Goal: Task Accomplishment & Management: Manage account settings

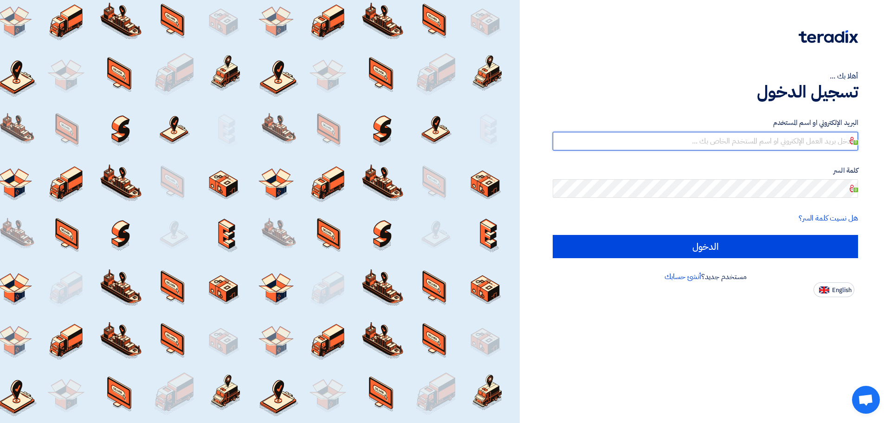
click at [823, 134] on input "text" at bounding box center [705, 141] width 305 height 19
type input "[EMAIL_ADDRESS][DOMAIN_NAME]"
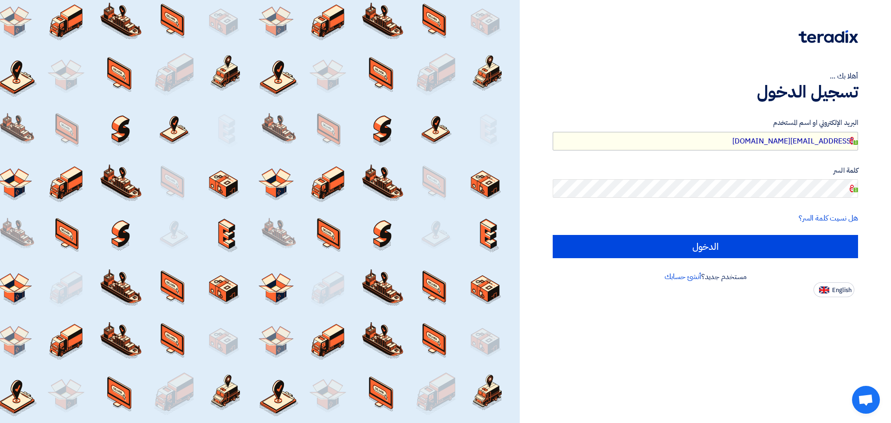
click at [805, 139] on input "[EMAIL_ADDRESS][DOMAIN_NAME]" at bounding box center [705, 141] width 305 height 19
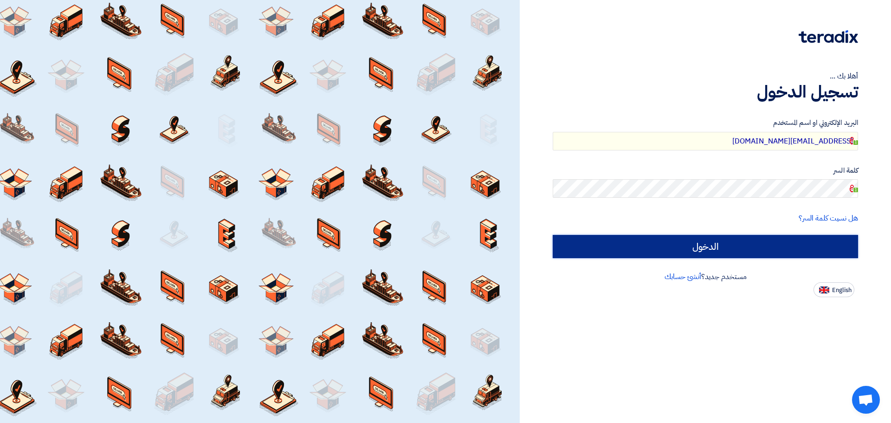
click at [716, 253] on input "الدخول" at bounding box center [705, 246] width 305 height 23
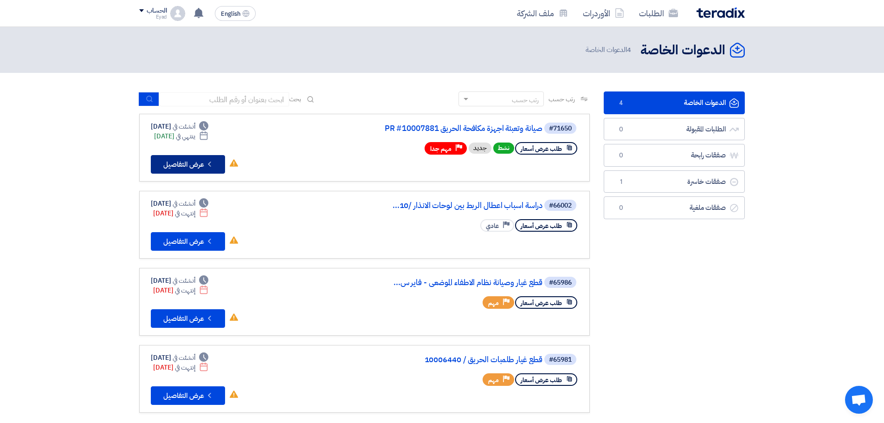
click at [206, 159] on button "Check details عرض التفاصيل" at bounding box center [188, 164] width 74 height 19
click at [154, 16] on div "Eyad" at bounding box center [152, 16] width 27 height 5
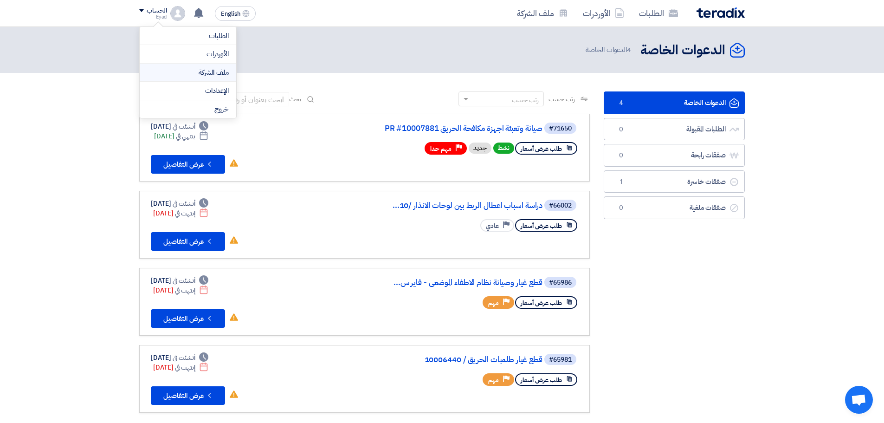
click at [215, 67] on link "ملف الشركة" at bounding box center [188, 72] width 82 height 11
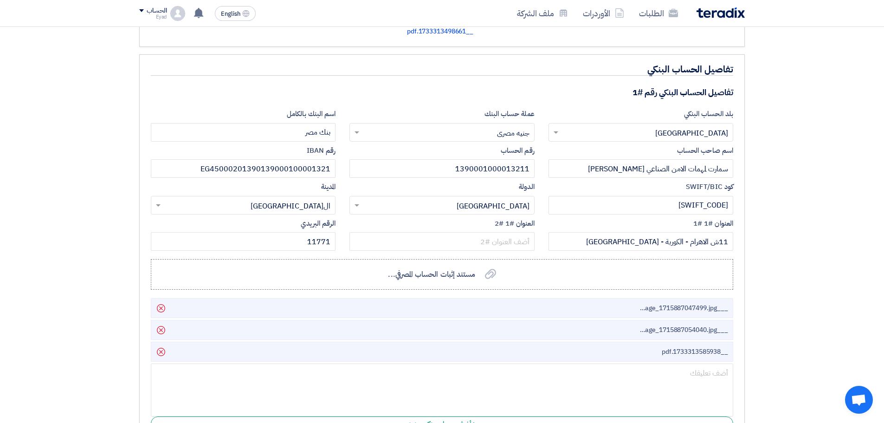
scroll to position [1206, 0]
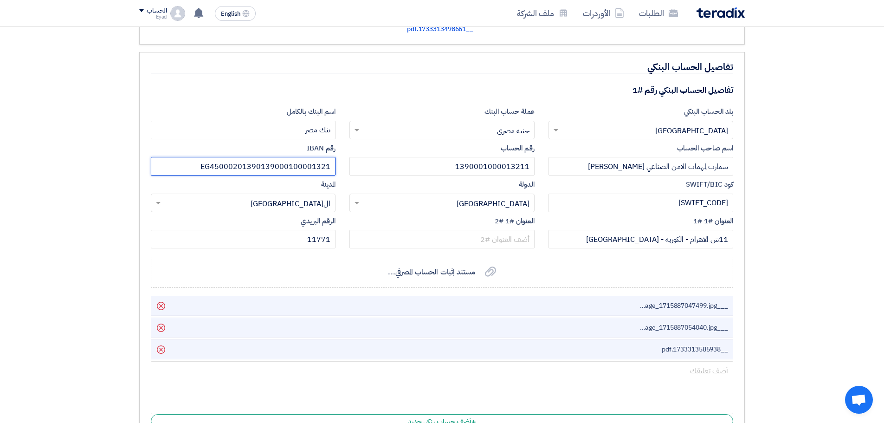
click at [297, 166] on input "EG45000201390139000100001321" at bounding box center [243, 166] width 185 height 19
drag, startPoint x: 297, startPoint y: 166, endPoint x: 351, endPoint y: 166, distance: 53.4
click at [351, 166] on div "بلد الحساب البنكي إختر بلد الحساب البنكي × [GEOGRAPHIC_DATA] × عملة حساب البنك …" at bounding box center [442, 179] width 596 height 146
click at [326, 166] on input "EG45000201390139000100001321" at bounding box center [243, 166] width 185 height 19
click at [318, 166] on input "EG45000201390139000100001321" at bounding box center [243, 166] width 185 height 19
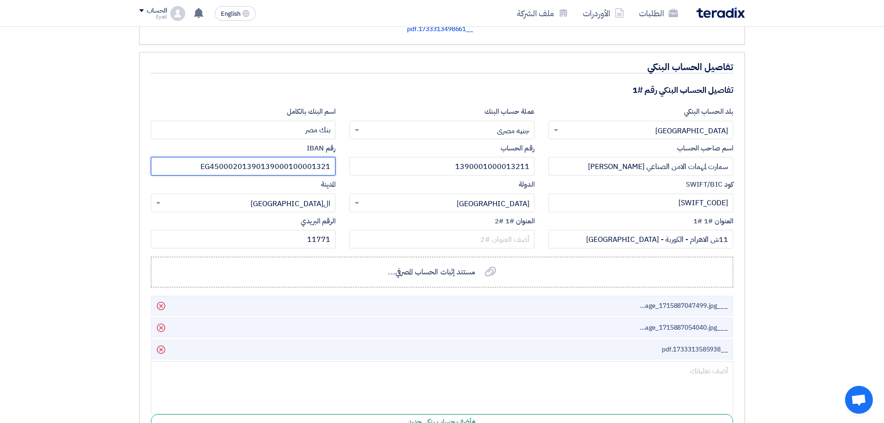
click at [296, 167] on input "EG45000201390139000100001321" at bounding box center [243, 166] width 185 height 19
paste input "1"
type input "EG450002013901390001000013211"
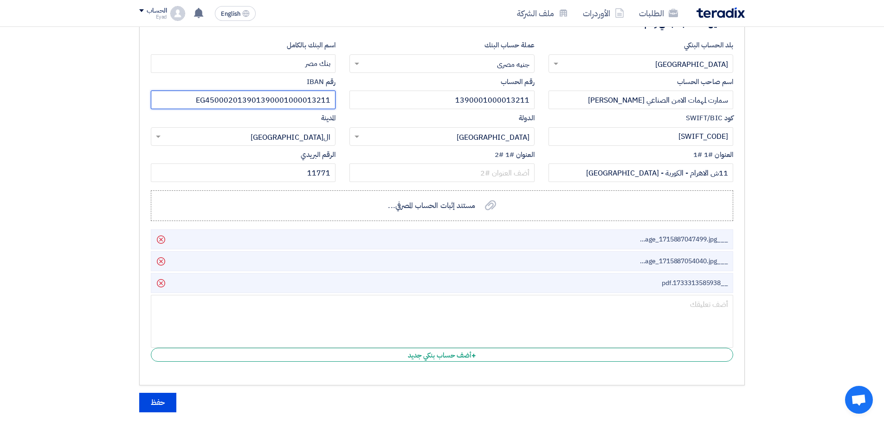
scroll to position [1392, 0]
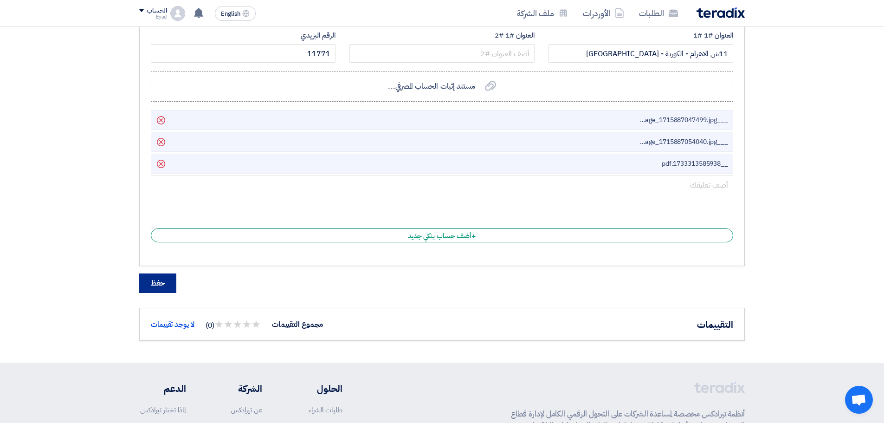
click at [166, 282] on button "حفظ" at bounding box center [157, 282] width 37 height 19
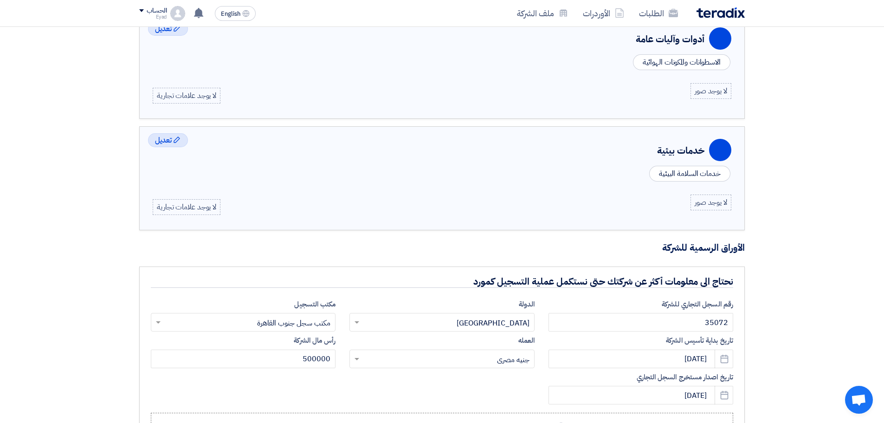
scroll to position [510, 0]
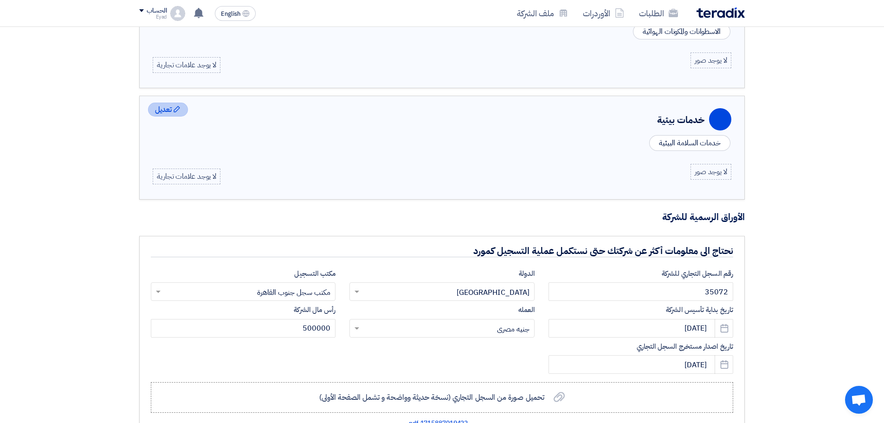
click at [174, 113] on div "Edit تعديل" at bounding box center [168, 110] width 40 height 14
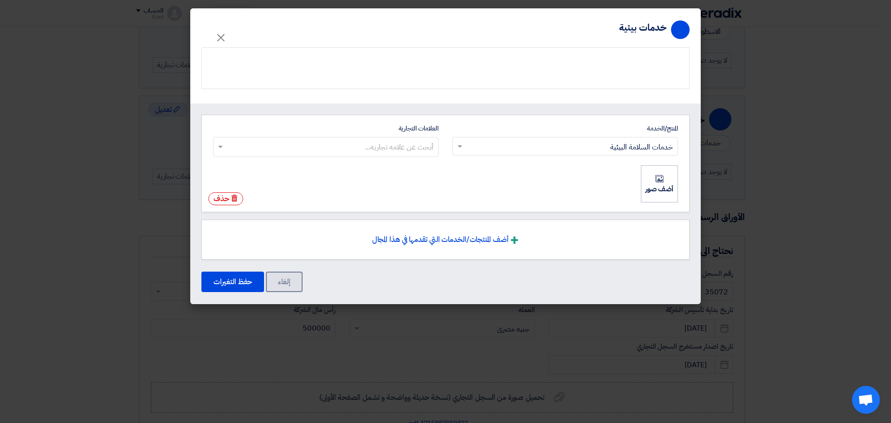
click at [418, 147] on input "العلامات التجارية أبحث عن علامه تجاريه..." at bounding box center [325, 146] width 216 height 15
click at [217, 39] on span "×" at bounding box center [220, 37] width 11 height 28
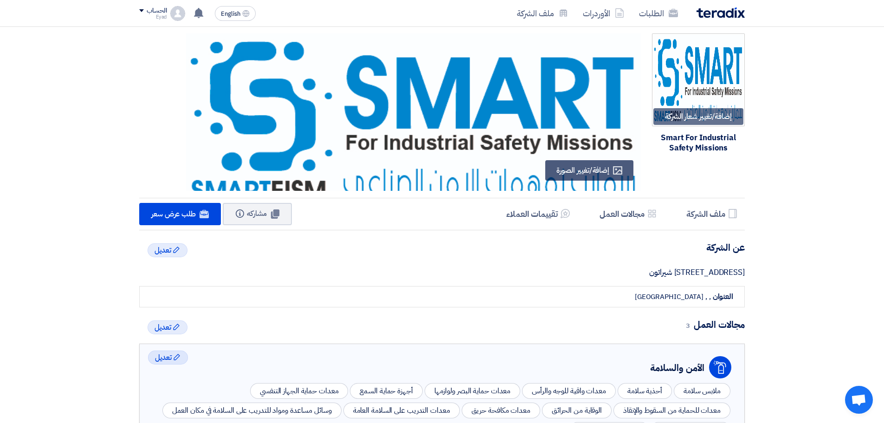
scroll to position [0, 0]
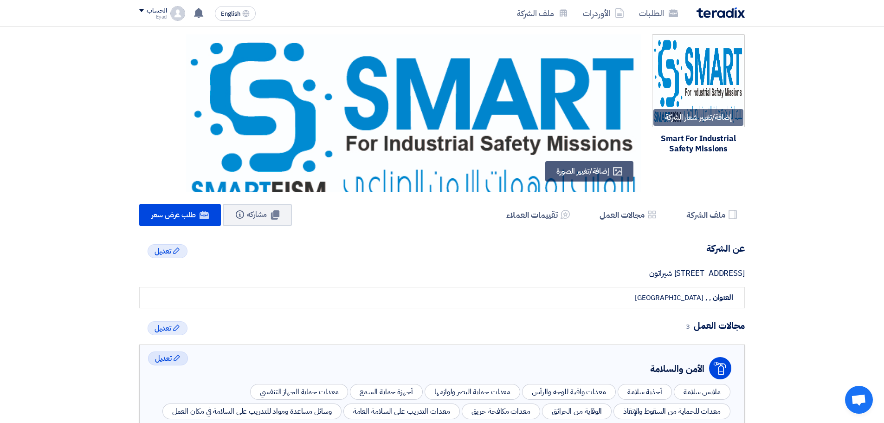
click at [163, 11] on div "الحساب" at bounding box center [157, 11] width 20 height 8
click at [219, 86] on link "الإعدادات" at bounding box center [188, 90] width 82 height 11
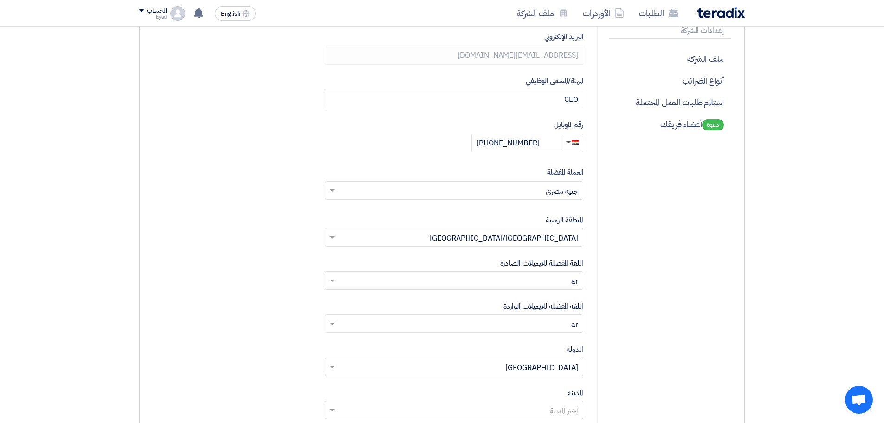
scroll to position [186, 0]
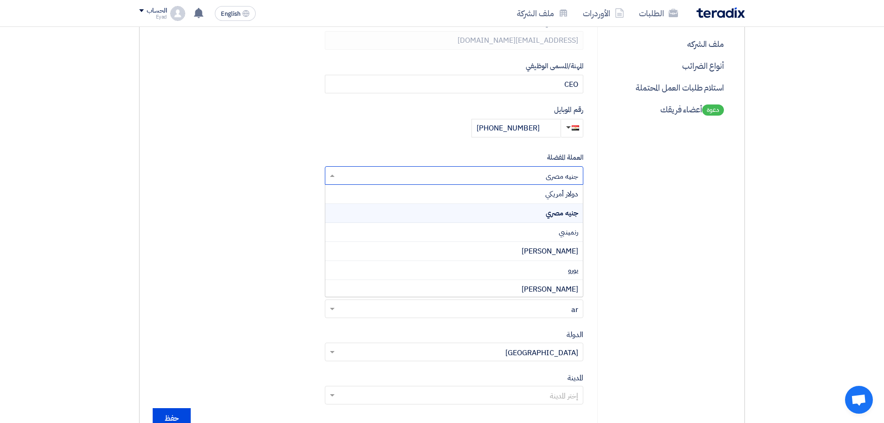
click at [569, 174] on input "text" at bounding box center [459, 176] width 240 height 15
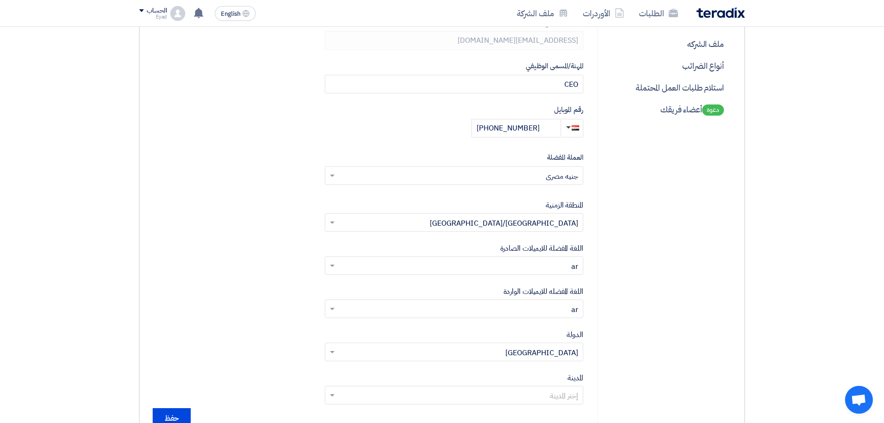
click at [611, 179] on div "إعدادات حساب المستخدم الملف الشخصي تغيير كلمة السر إعدادات الشركة ملف الشركه أن…" at bounding box center [664, 178] width 134 height 499
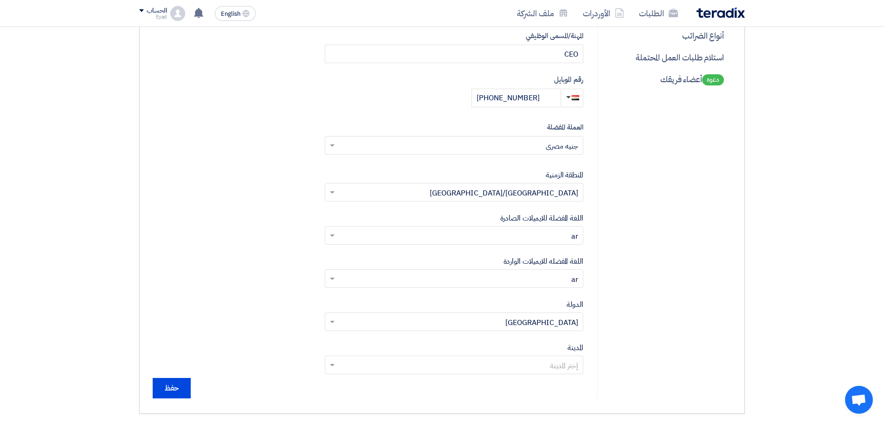
scroll to position [278, 0]
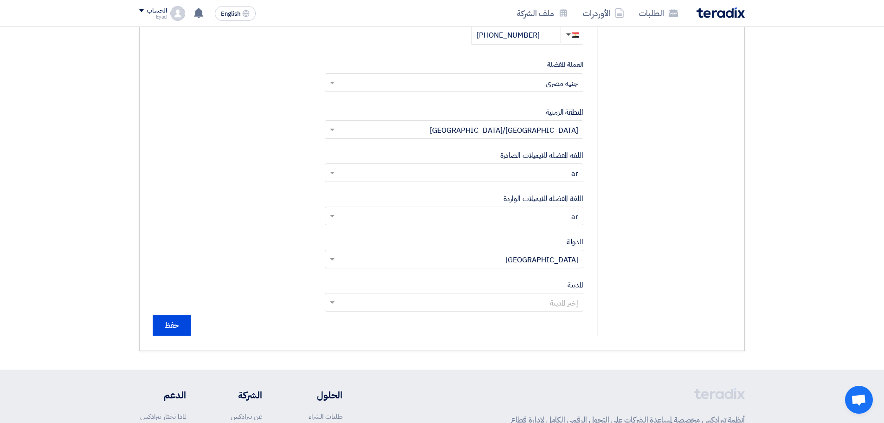
click at [552, 300] on input "text" at bounding box center [459, 303] width 240 height 15
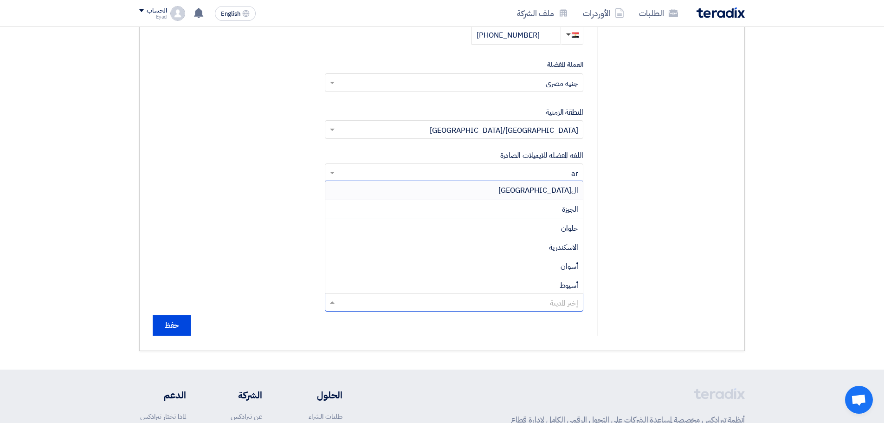
click at [559, 193] on span "ال[GEOGRAPHIC_DATA]" at bounding box center [538, 190] width 80 height 11
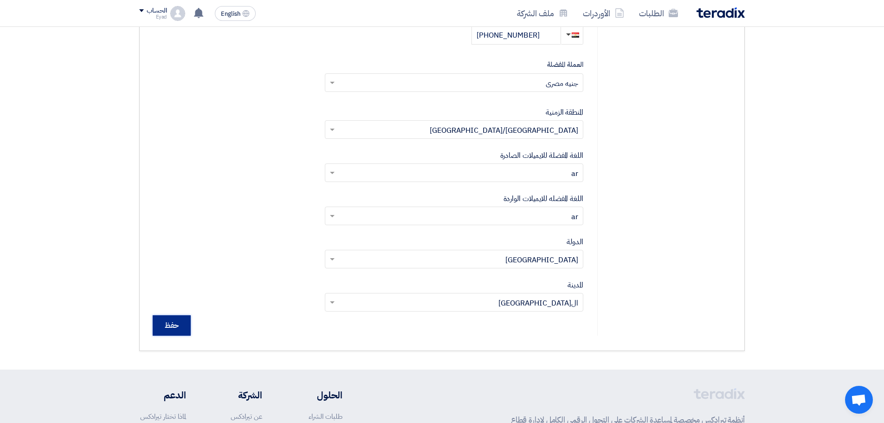
click at [175, 324] on input "حفظ" at bounding box center [172, 325] width 38 height 20
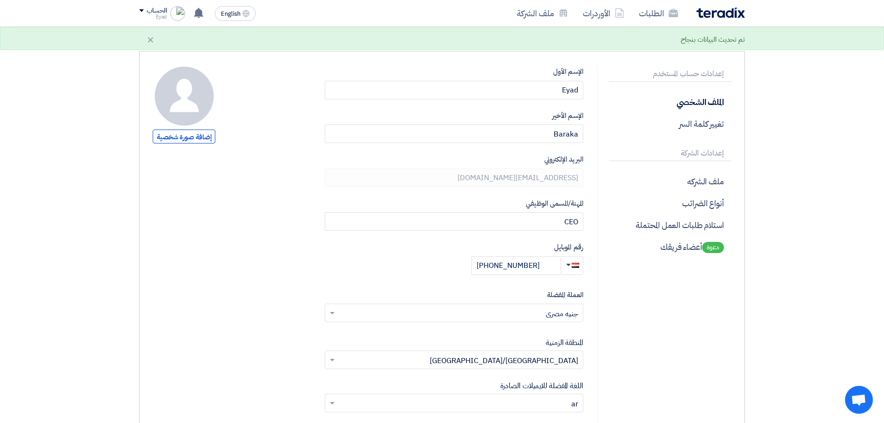
scroll to position [46, 0]
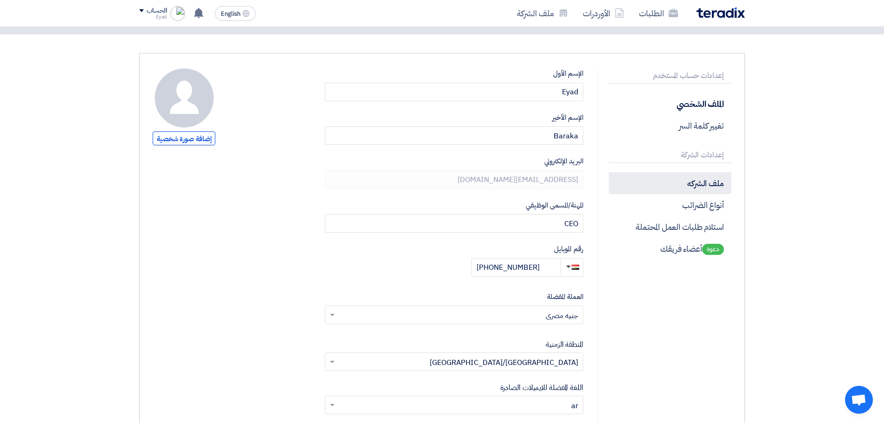
click at [706, 184] on p "ملف الشركه" at bounding box center [670, 183] width 122 height 22
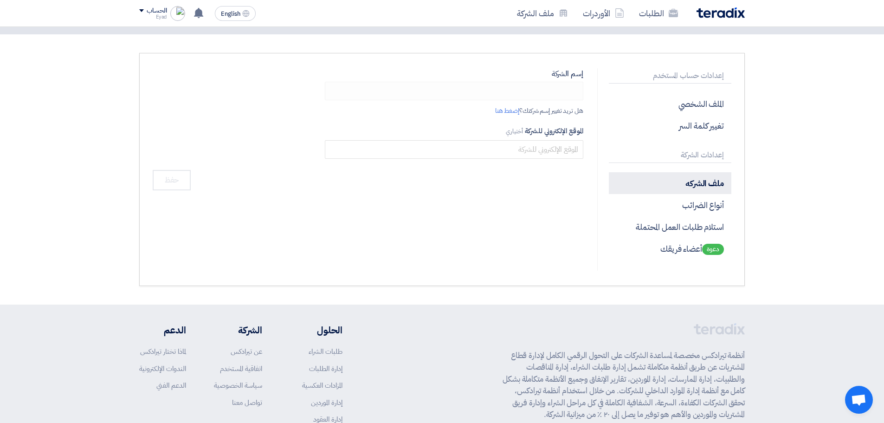
type input "Smart For Industrial Safety Missions"
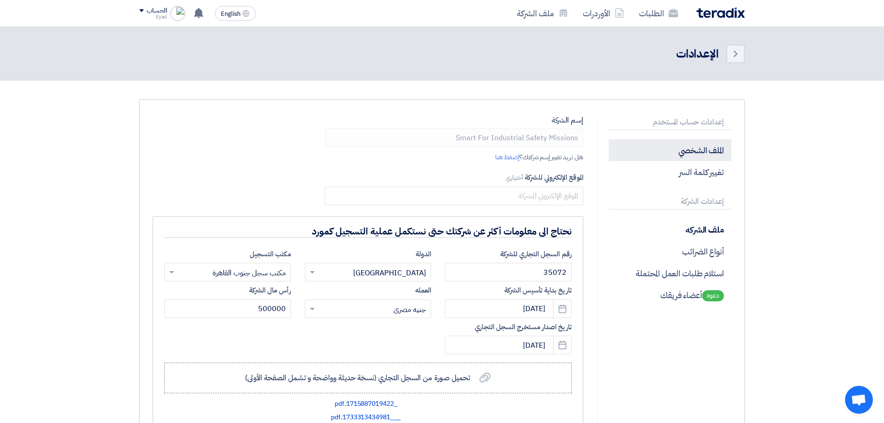
click at [709, 144] on p "الملف الشخصي" at bounding box center [670, 150] width 122 height 22
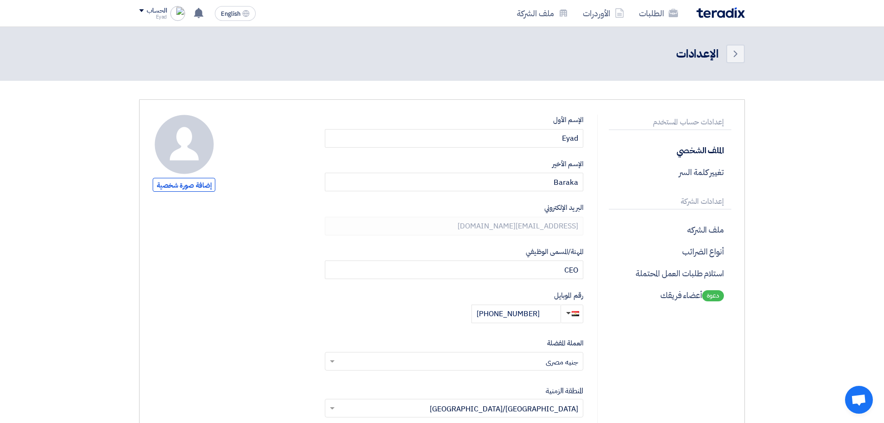
click at [155, 11] on div "الحساب" at bounding box center [157, 11] width 20 height 8
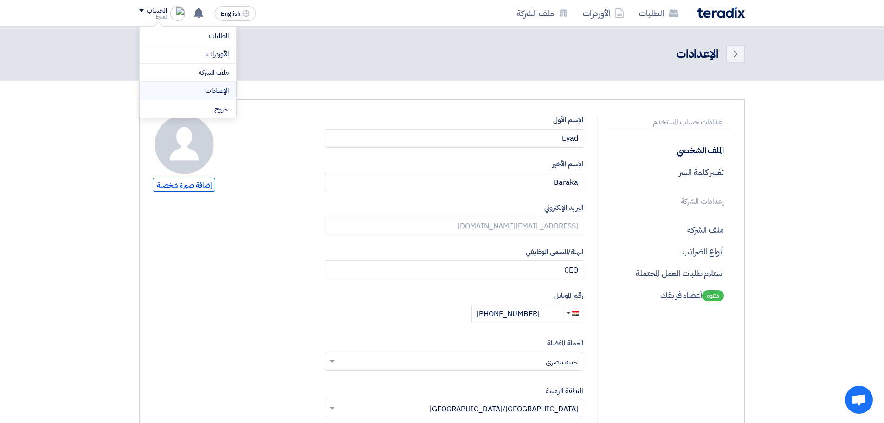
click at [216, 88] on link "الإعدادات" at bounding box center [188, 90] width 82 height 11
